Goal: Task Accomplishment & Management: Complete application form

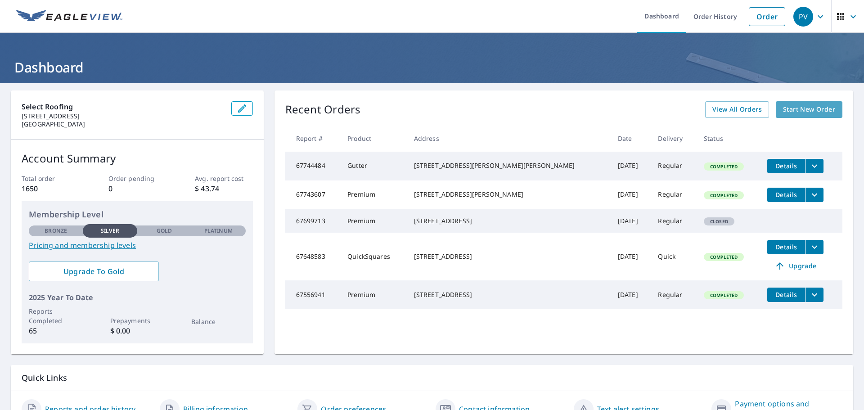
click at [815, 111] on span "Start New Order" at bounding box center [809, 109] width 52 height 11
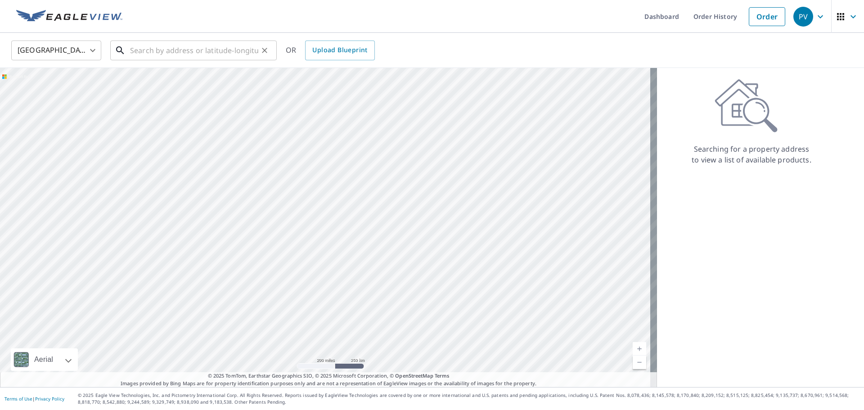
click at [131, 53] on input "text" at bounding box center [194, 50] width 128 height 25
click at [461, 54] on div "[GEOGRAPHIC_DATA] [GEOGRAPHIC_DATA] ​ [STREET_ADDRESS][PERSON_NAME] ​ OR Upload…" at bounding box center [429, 50] width 849 height 21
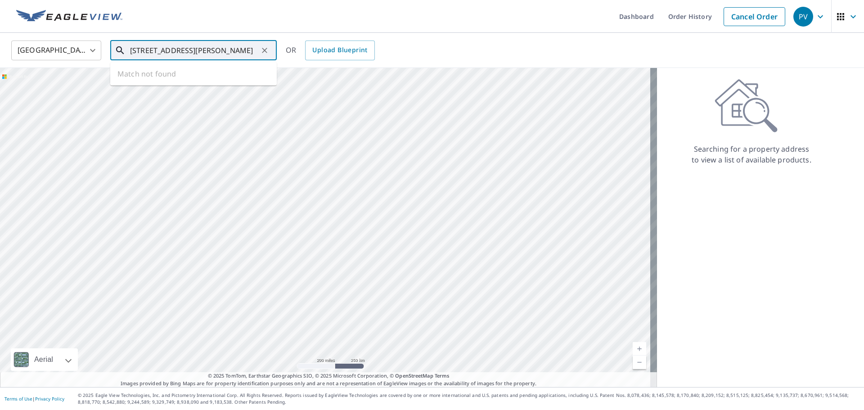
click at [255, 50] on input "[STREET_ADDRESS][PERSON_NAME]" at bounding box center [194, 50] width 128 height 25
type input "[STREET_ADDRESS]"
click at [265, 51] on icon "Clear" at bounding box center [264, 50] width 9 height 9
click at [140, 53] on input "text" at bounding box center [194, 50] width 128 height 25
type input "[STREET_ADDRESS]"
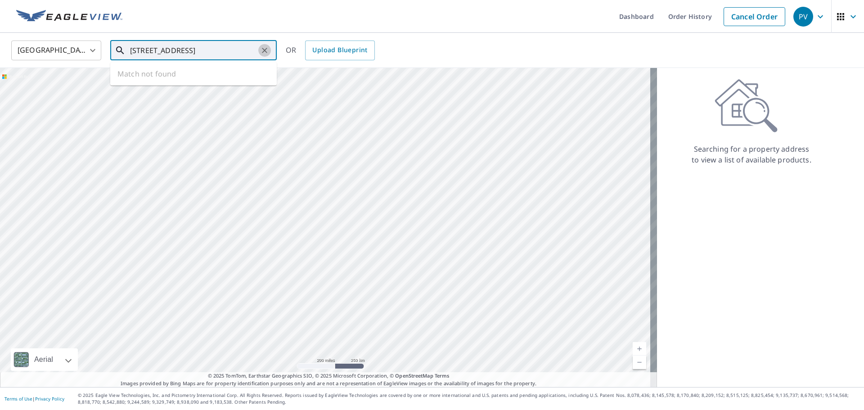
click at [267, 53] on icon "Clear" at bounding box center [264, 50] width 9 height 9
click at [299, 297] on div at bounding box center [328, 227] width 657 height 319
